Goal: Information Seeking & Learning: Learn about a topic

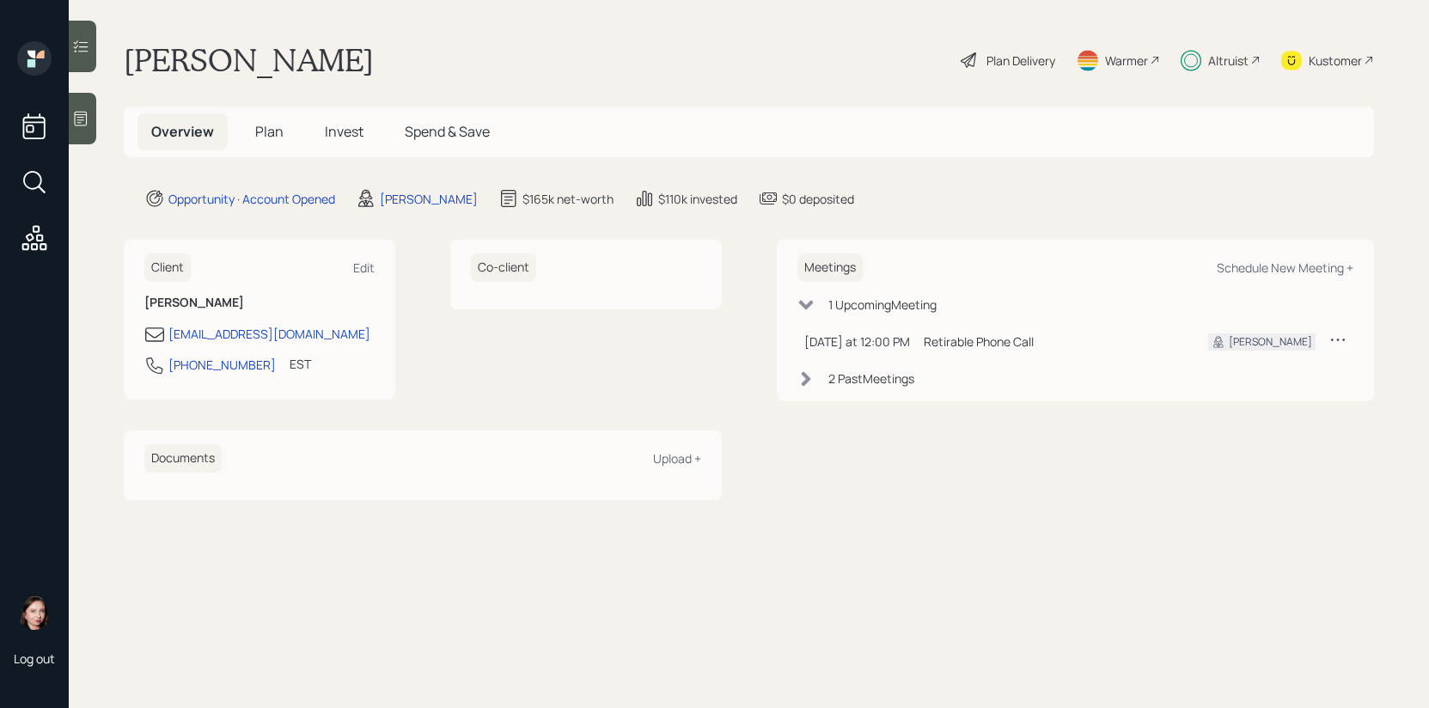
click at [300, 133] on div "Overview Plan Invest Spend & Save" at bounding box center [320, 131] width 366 height 37
click at [276, 137] on span "Plan" at bounding box center [269, 131] width 28 height 19
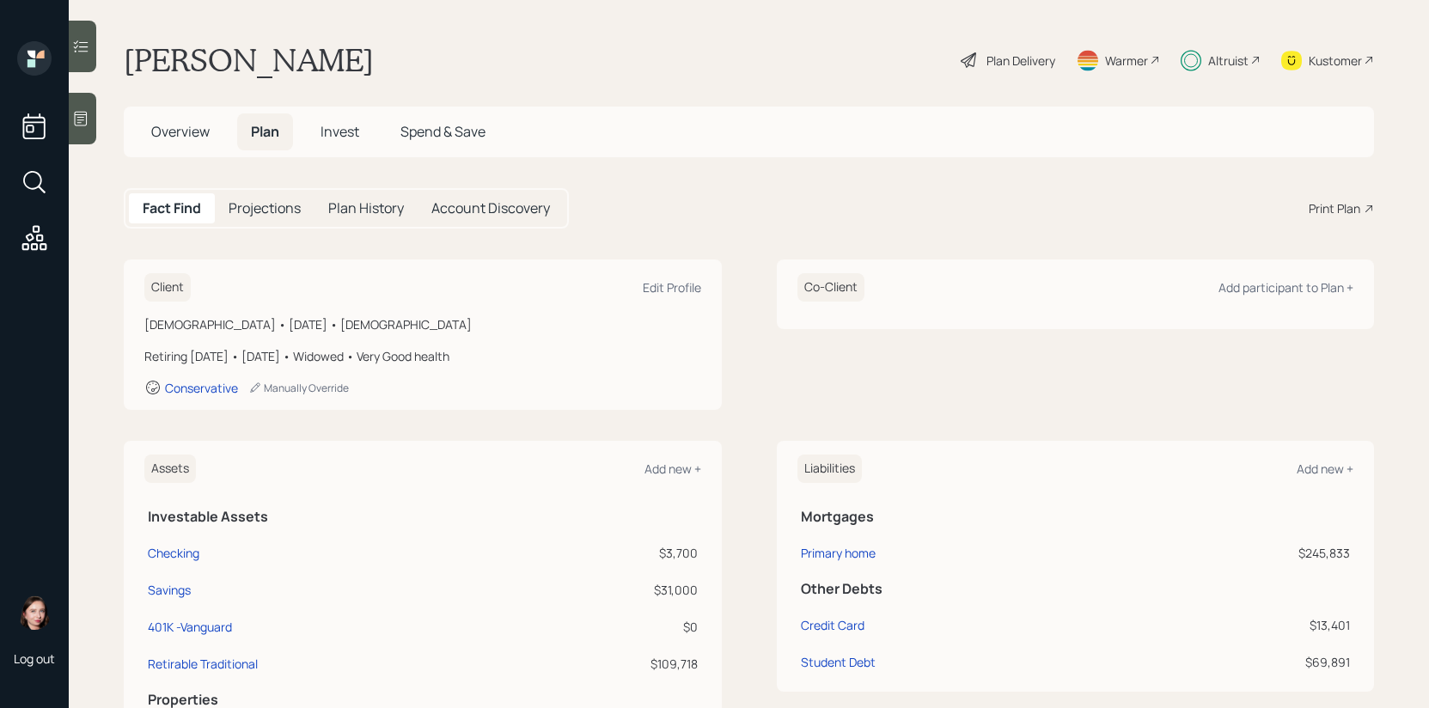
click at [334, 131] on span "Invest" at bounding box center [339, 131] width 39 height 19
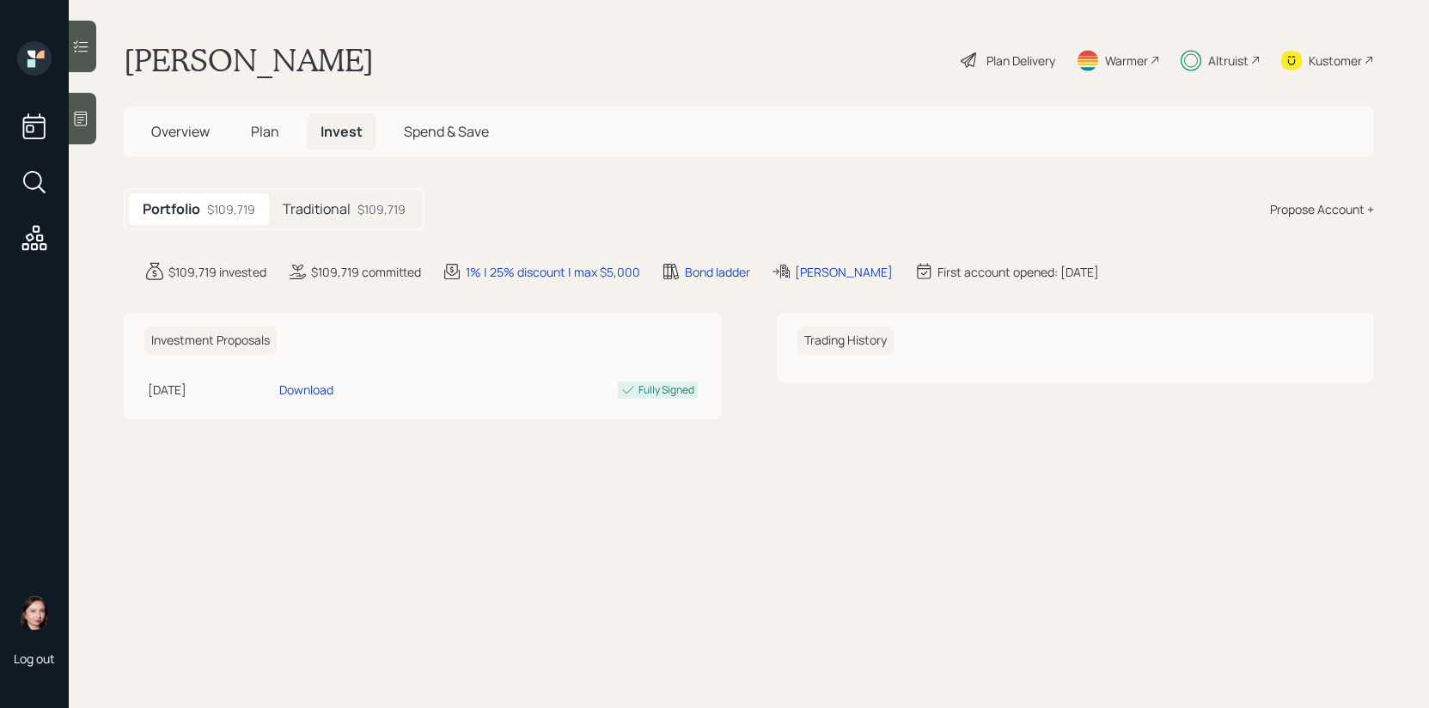
click at [359, 205] on div "$109,719" at bounding box center [381, 209] width 48 height 18
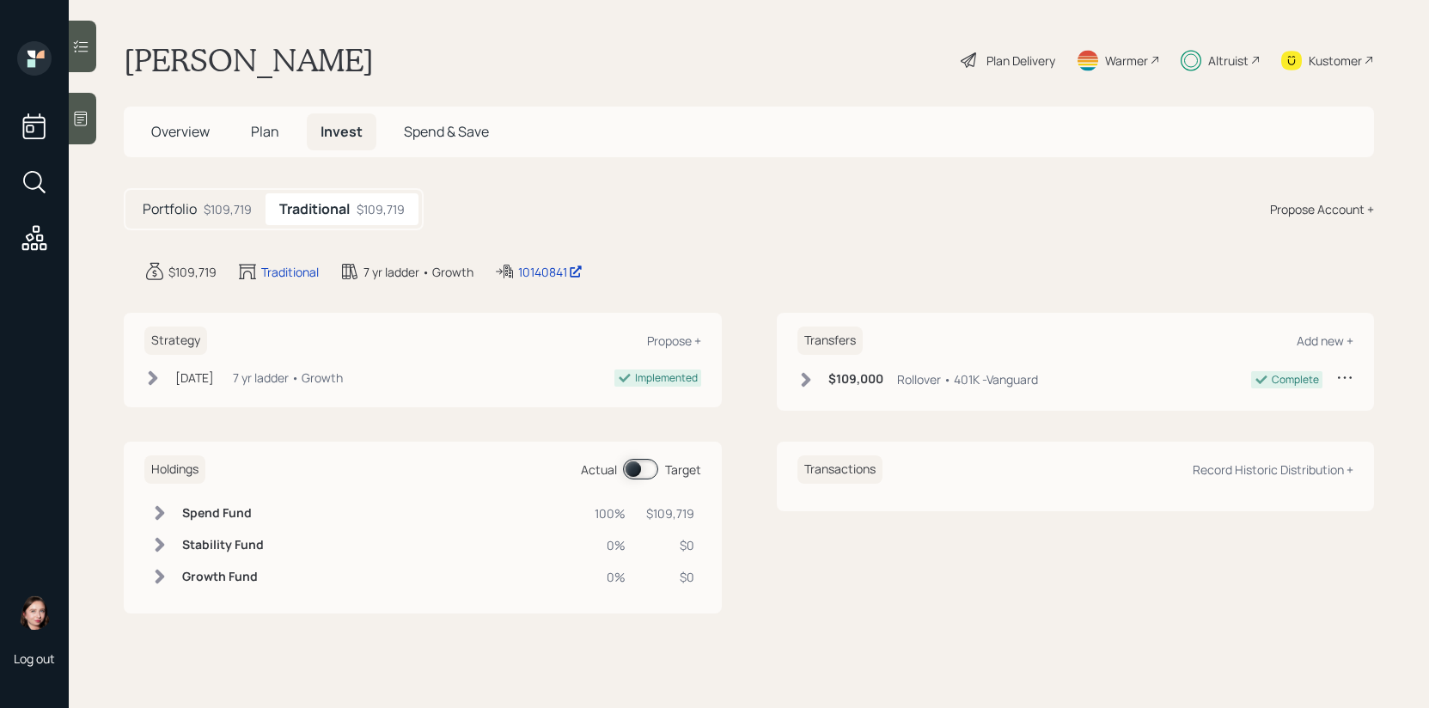
click at [156, 381] on icon at bounding box center [152, 377] width 17 height 17
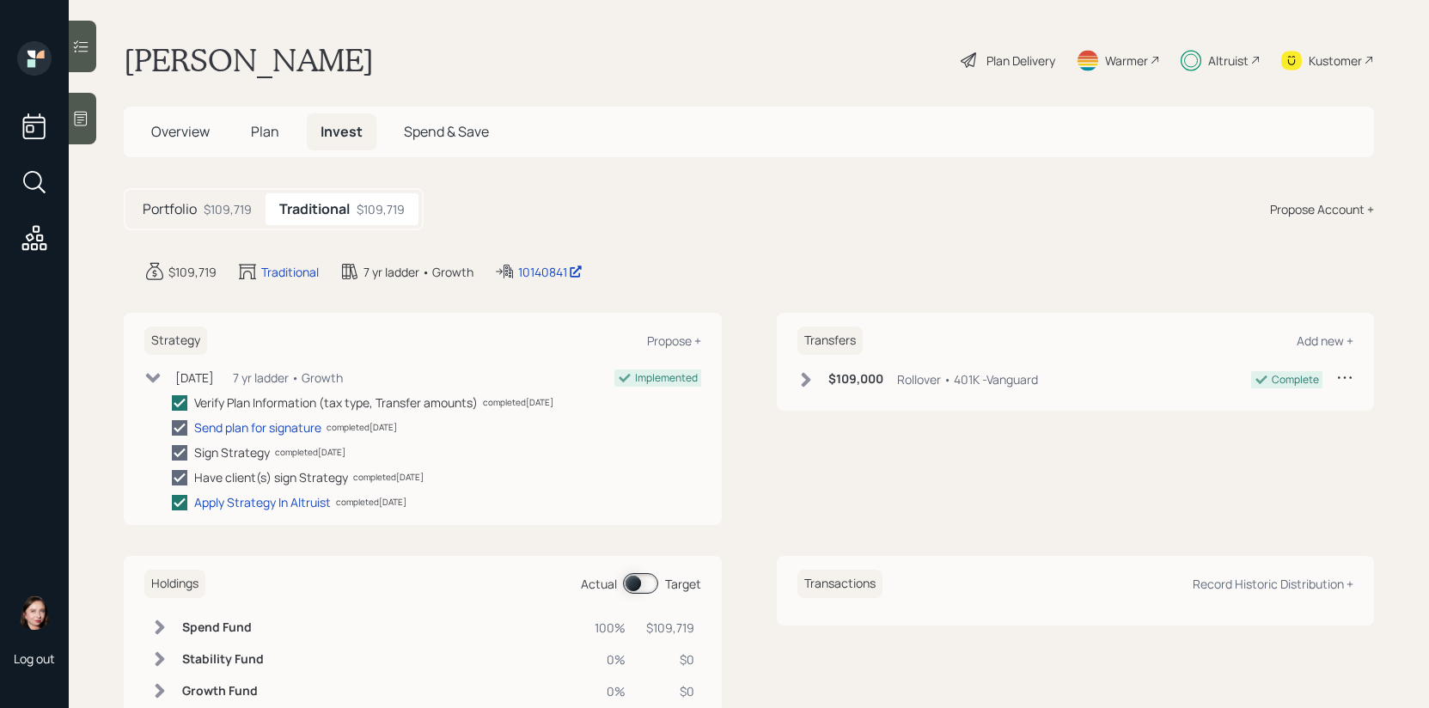
click at [156, 381] on icon at bounding box center [152, 377] width 17 height 17
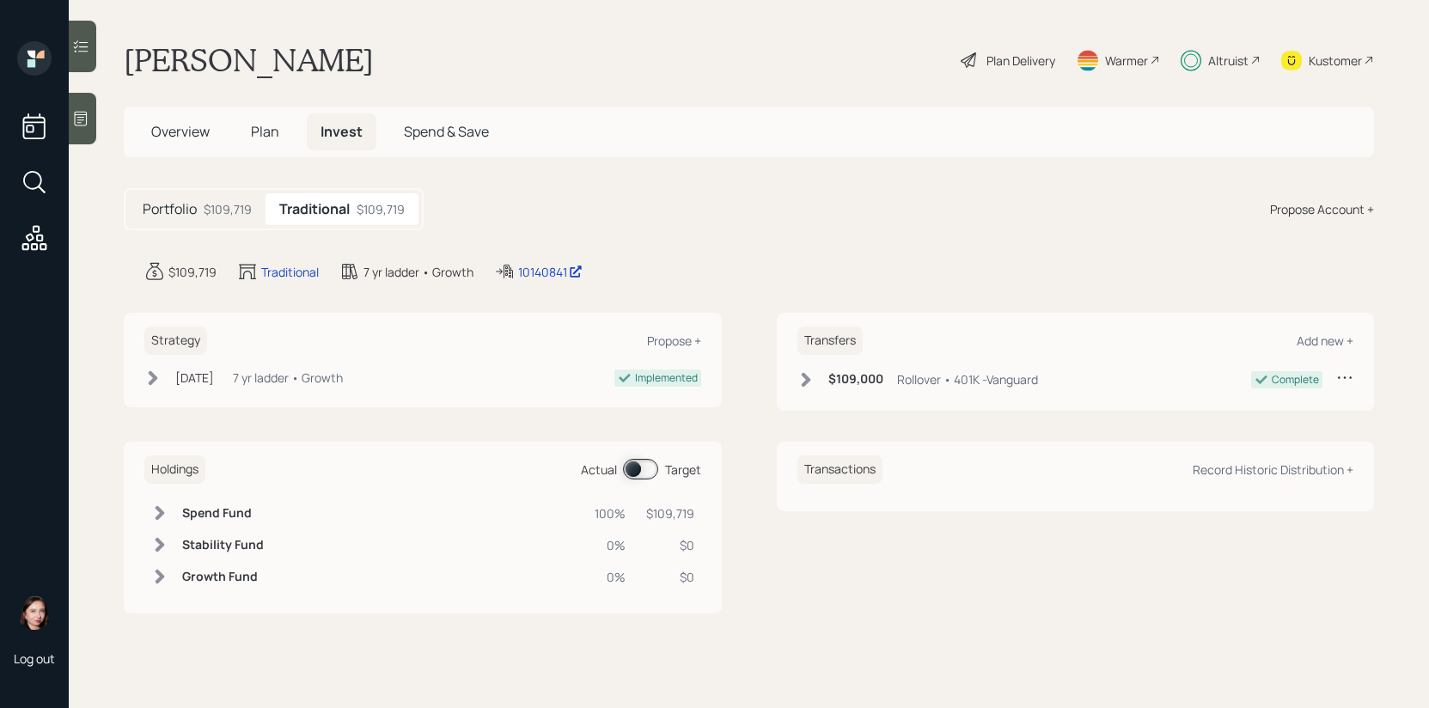
click at [1225, 67] on div "Altruist" at bounding box center [1228, 61] width 40 height 18
